Goal: Information Seeking & Learning: Find specific fact

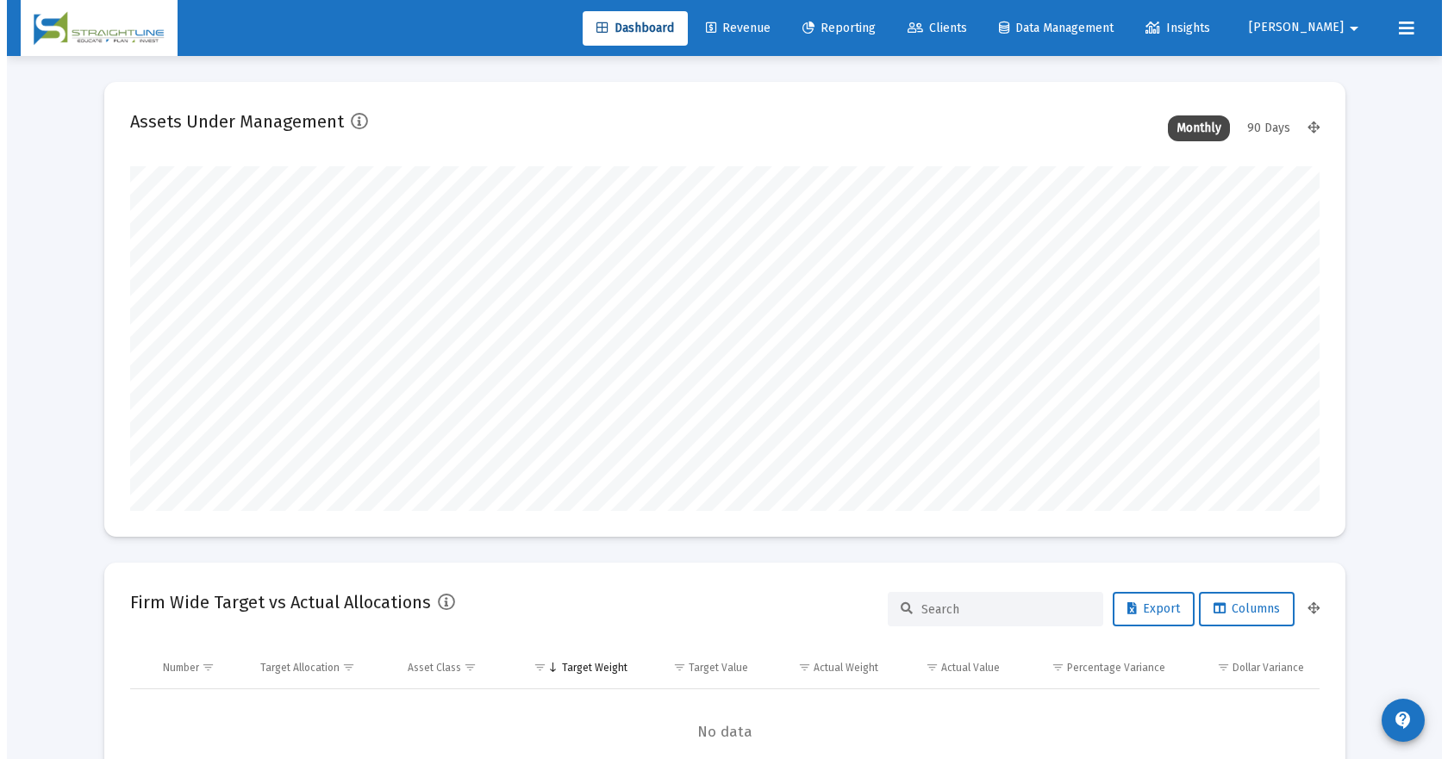
scroll to position [345, 640]
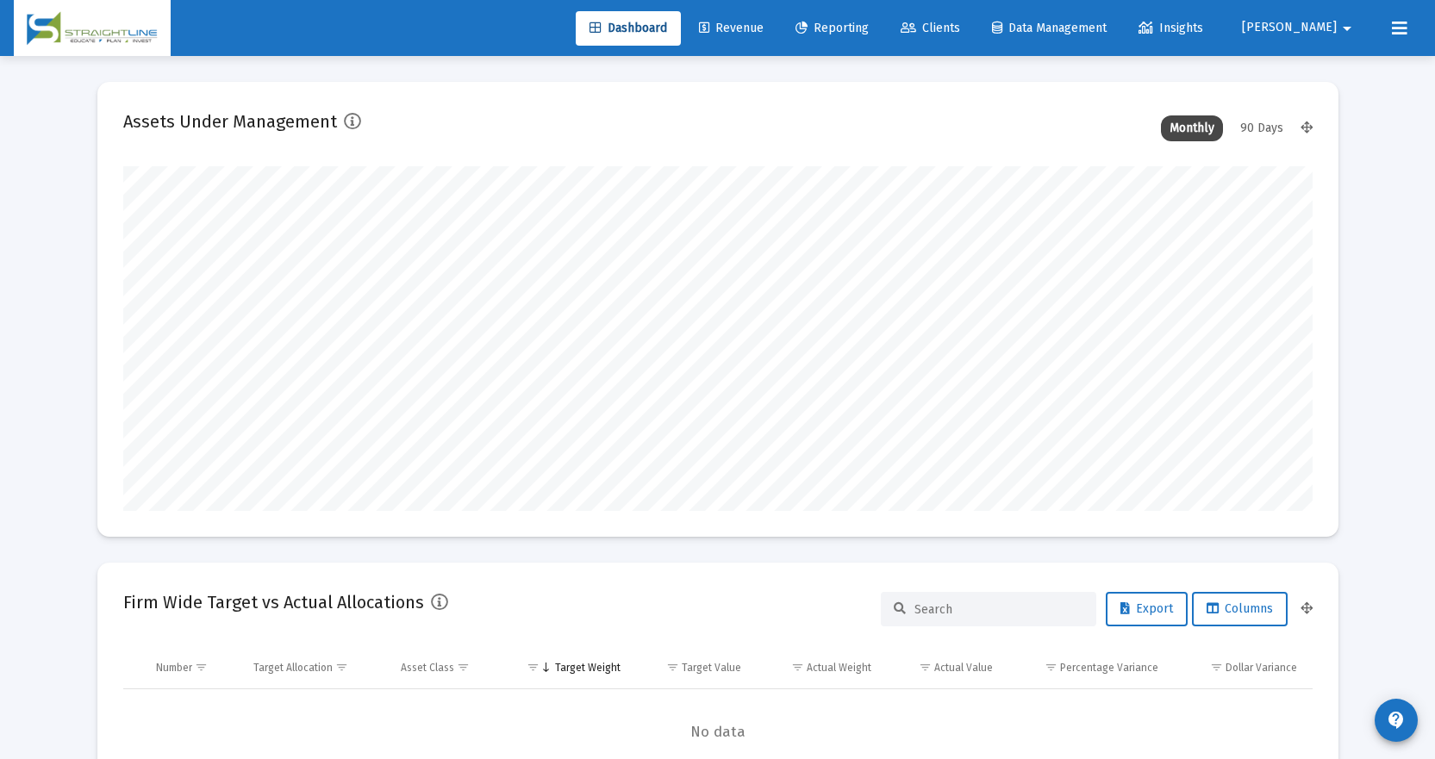
click at [960, 22] on span "Clients" at bounding box center [930, 28] width 59 height 15
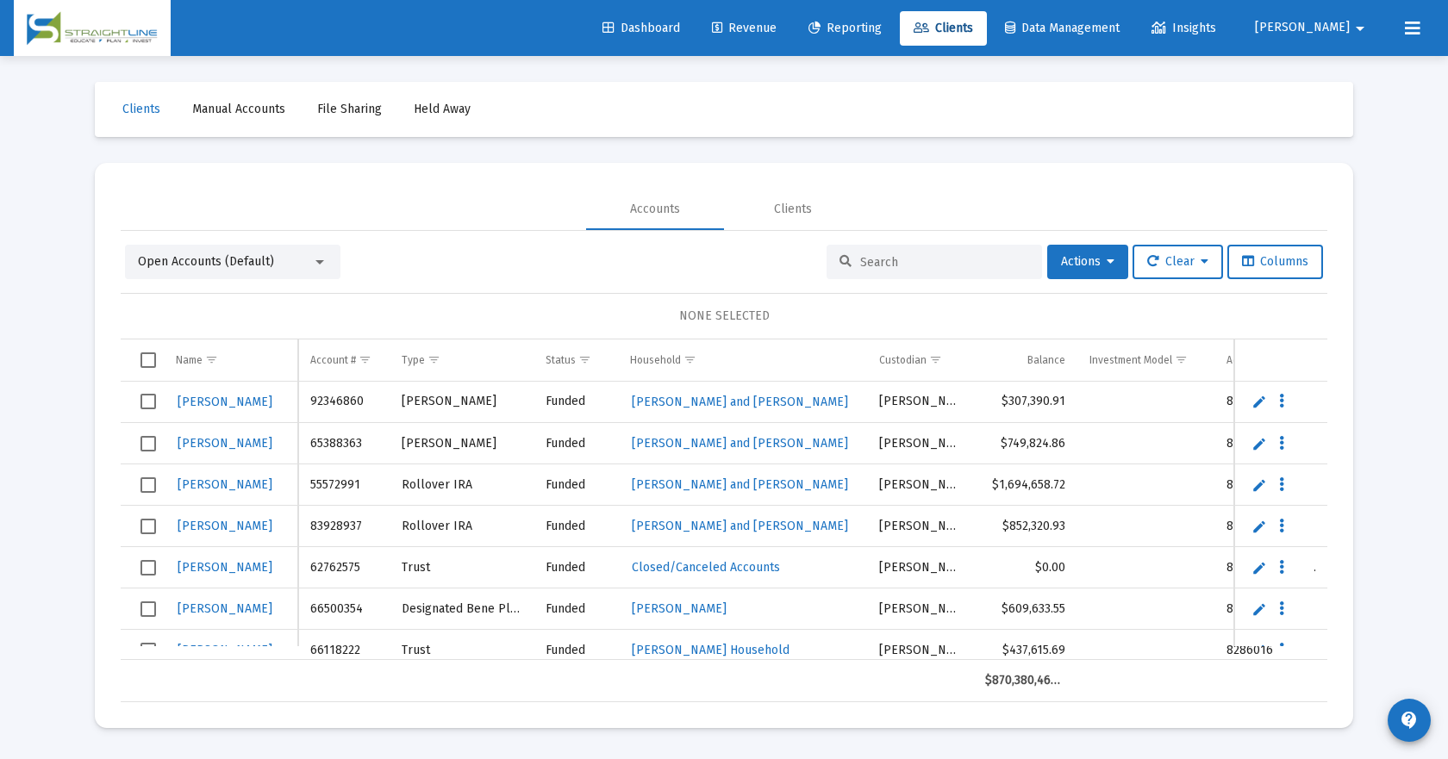
click at [885, 269] on input at bounding box center [944, 262] width 169 height 15
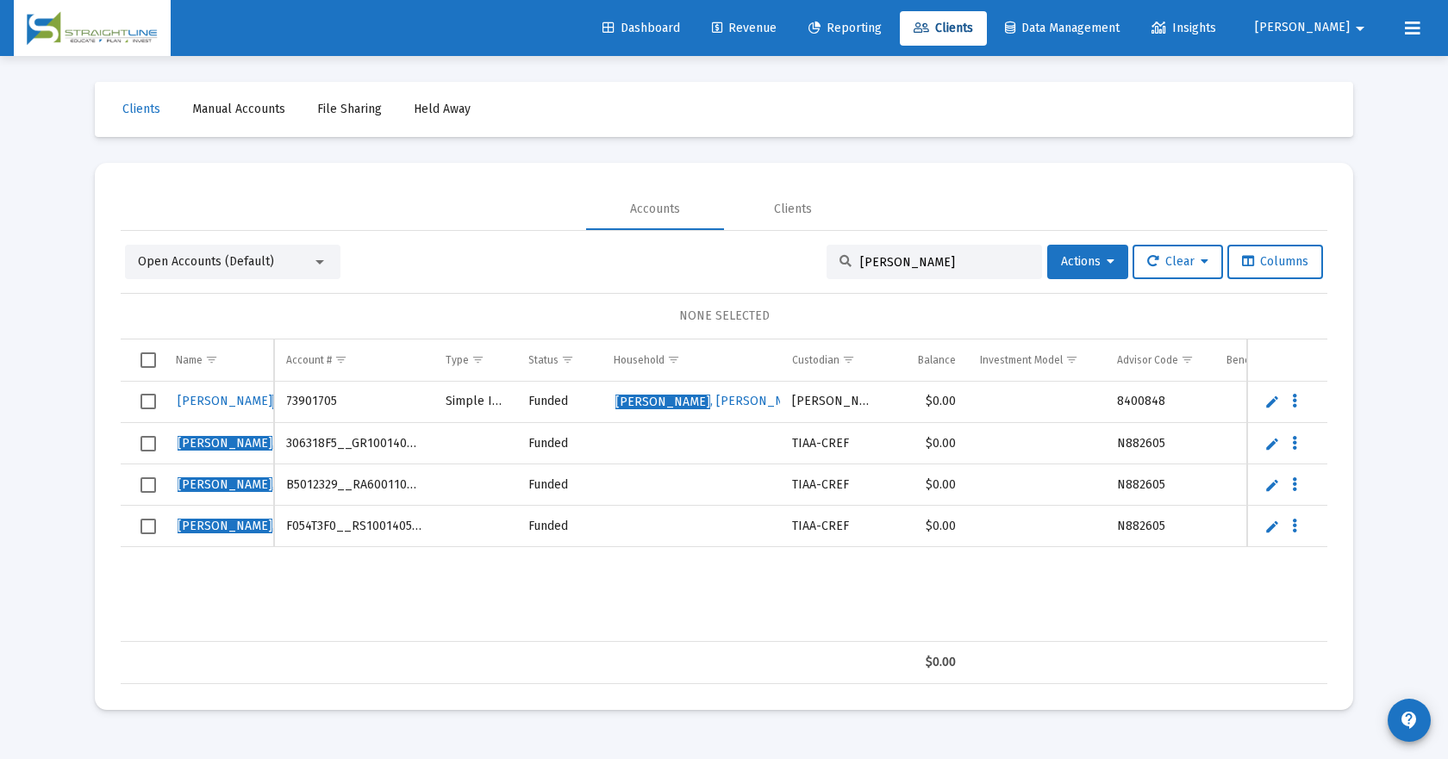
type input "[PERSON_NAME]"
drag, startPoint x: 281, startPoint y: 444, endPoint x: 427, endPoint y: 448, distance: 146.6
click at [427, 448] on td "306318F5__GR1001405552" at bounding box center [353, 443] width 159 height 41
copy td "306318F5__GR1001405552"
click at [378, 487] on td "B5012329__RA6001102155" at bounding box center [353, 485] width 159 height 41
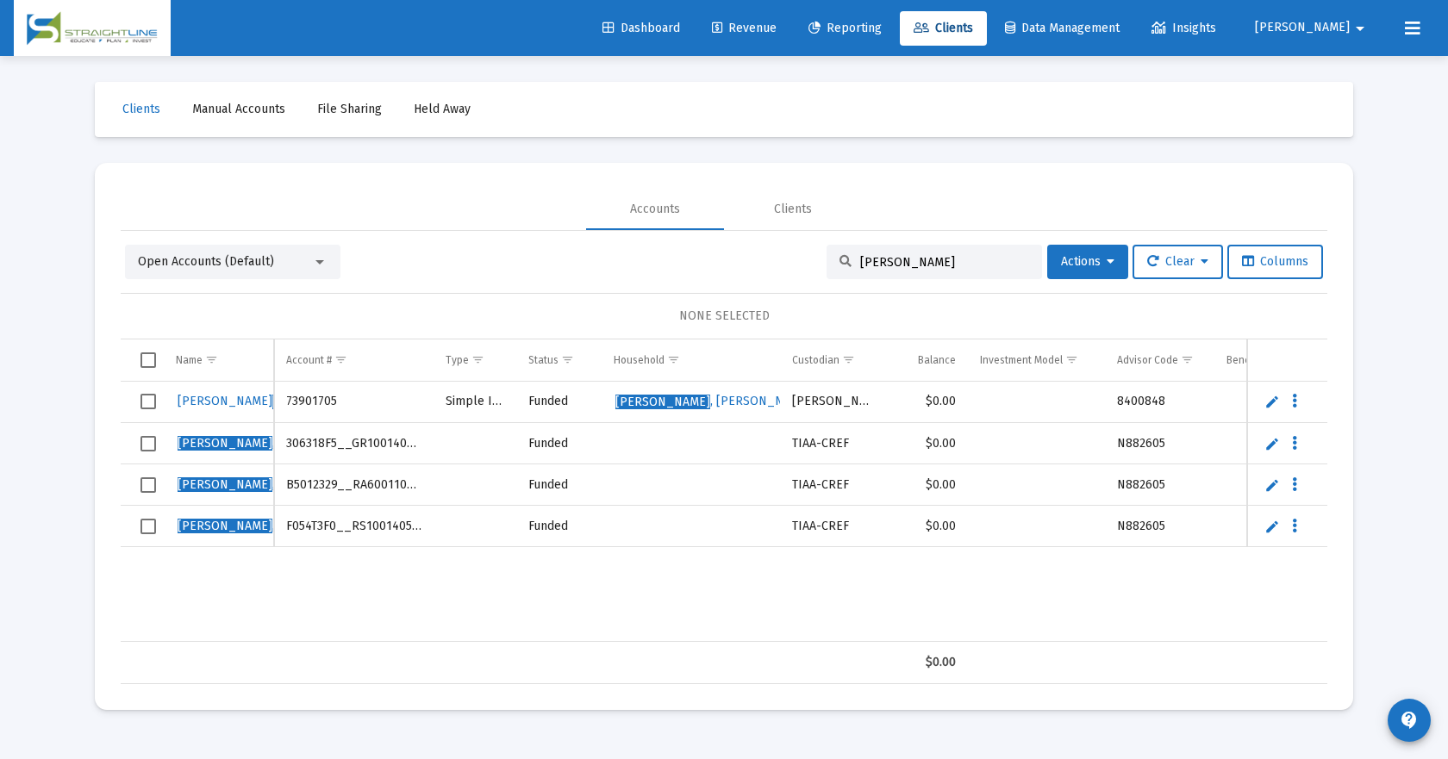
click at [372, 480] on td "B5012329__RA6001102155" at bounding box center [353, 485] width 159 height 41
copy td "B5012329__RA6001102155"
click at [377, 525] on td "F054T3F0__RS1001405552" at bounding box center [353, 526] width 159 height 41
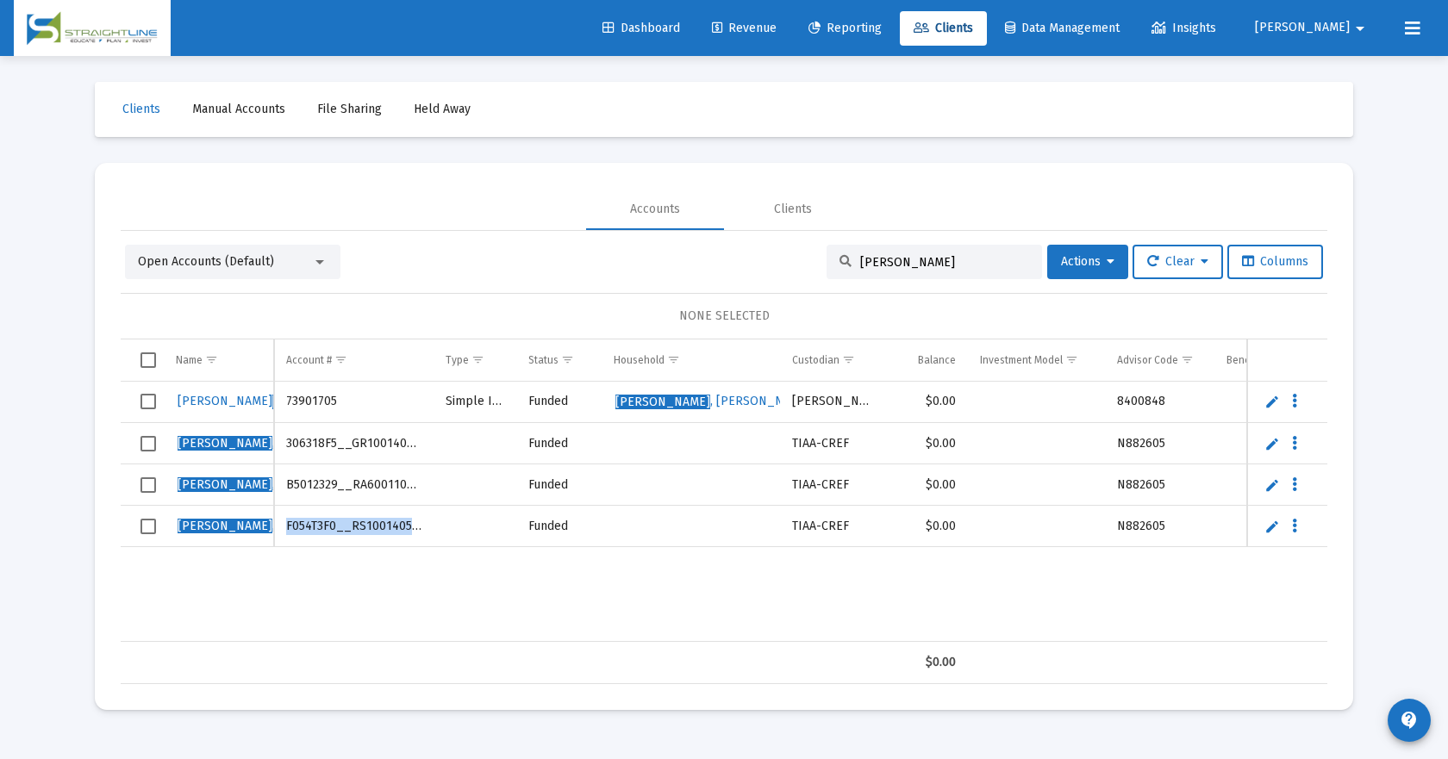
copy td "F054T3F0__RS1001405552"
